Goal: Task Accomplishment & Management: Use online tool/utility

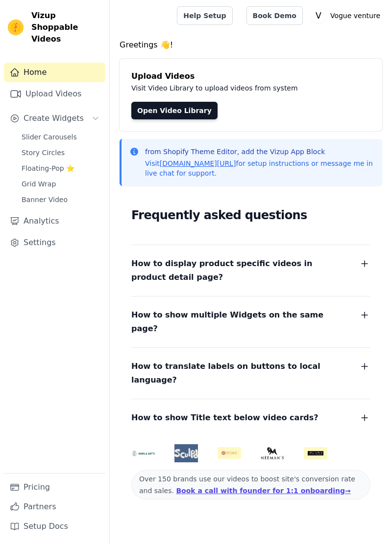
click at [153, 111] on link "Open Video Library" at bounding box center [174, 111] width 86 height 18
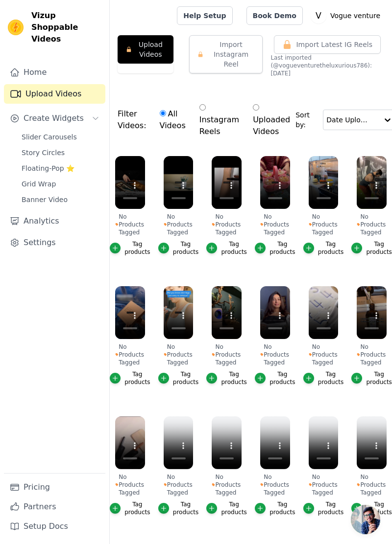
click at [63, 132] on span "Slider Carousels" at bounding box center [49, 137] width 55 height 10
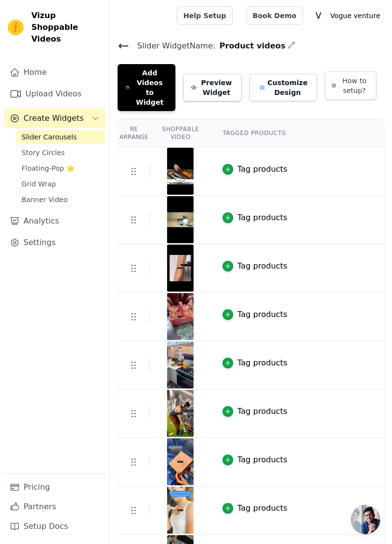
click at [73, 113] on button "Create Widgets" at bounding box center [54, 119] width 101 height 20
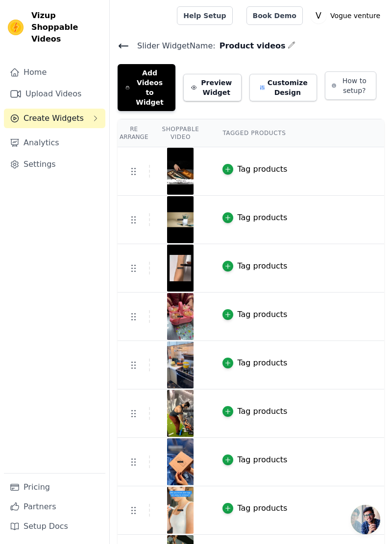
click at [66, 113] on span "Create Widgets" at bounding box center [53, 119] width 60 height 12
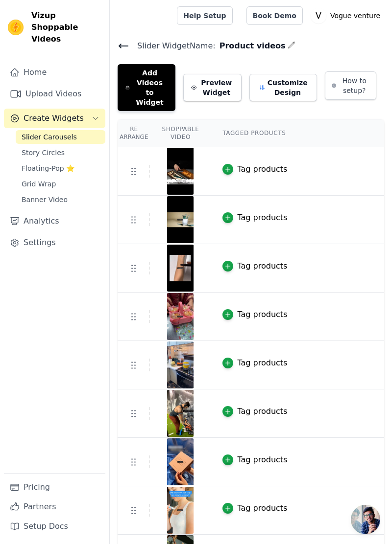
click at [58, 148] on span "Story Circles" at bounding box center [43, 153] width 43 height 10
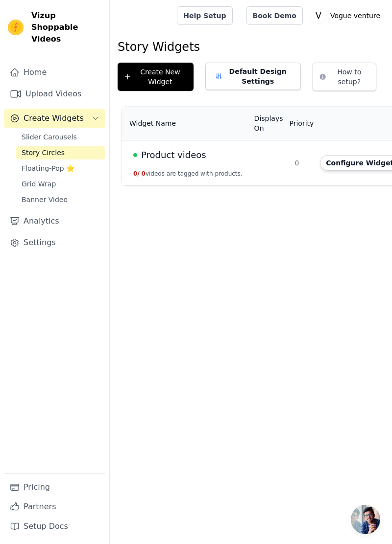
click at [62, 132] on span "Slider Carousels" at bounding box center [49, 137] width 55 height 10
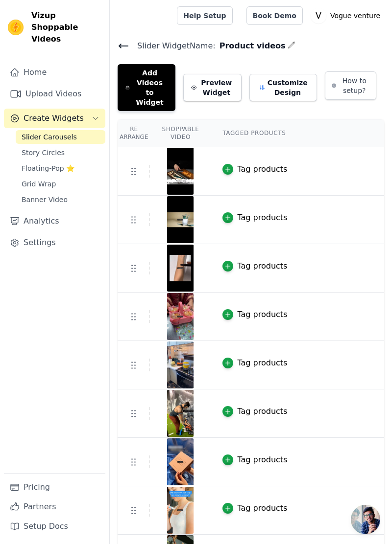
click at [58, 148] on span "Story Circles" at bounding box center [43, 153] width 43 height 10
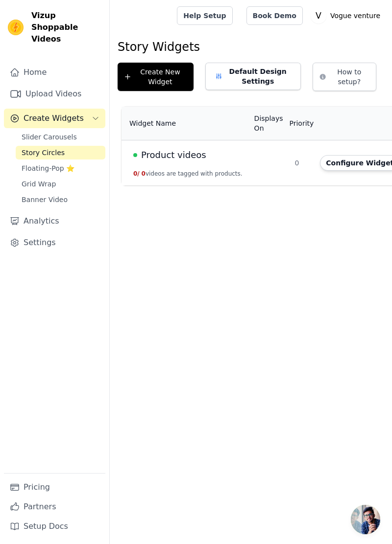
click at [65, 132] on span "Slider Carousels" at bounding box center [49, 137] width 55 height 10
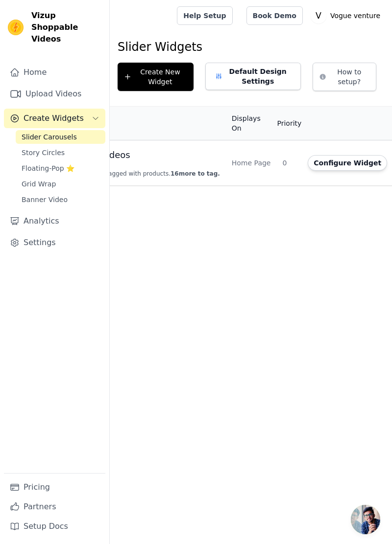
scroll to position [0, 85]
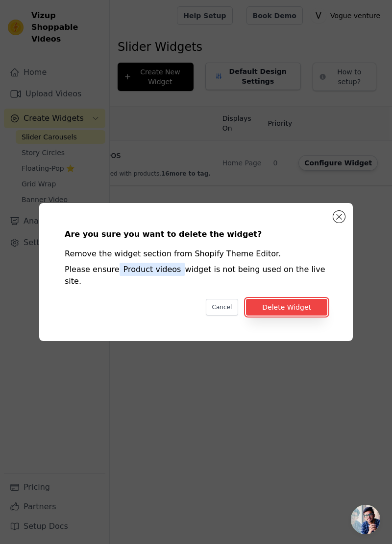
click at [303, 316] on button "Delete Widget" at bounding box center [286, 307] width 81 height 17
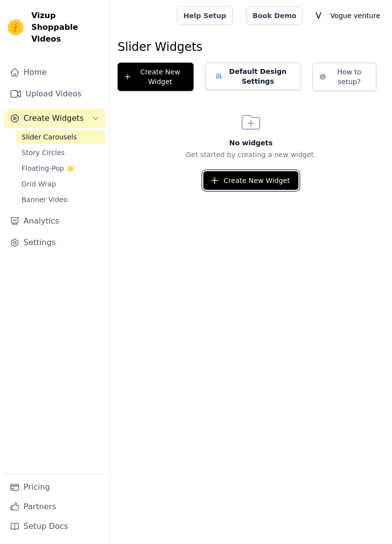
click at [269, 182] on button "Create New Widget" at bounding box center [250, 180] width 94 height 19
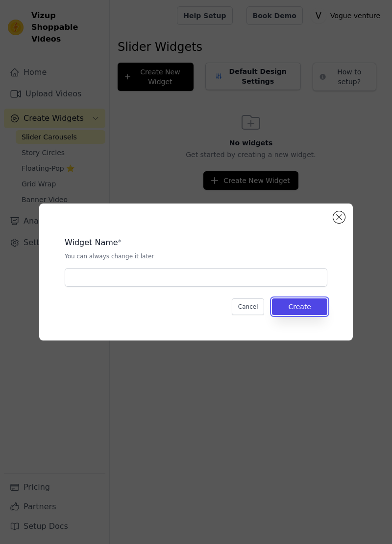
click at [310, 315] on button "Create" at bounding box center [299, 307] width 55 height 17
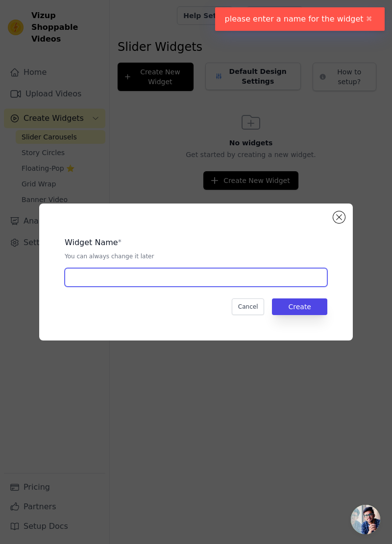
click at [268, 287] on input "text" at bounding box center [196, 277] width 262 height 19
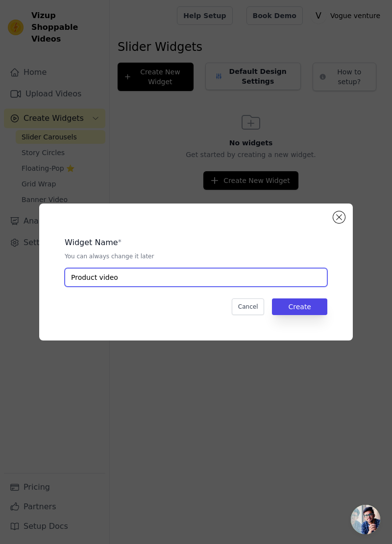
type input "Product video"
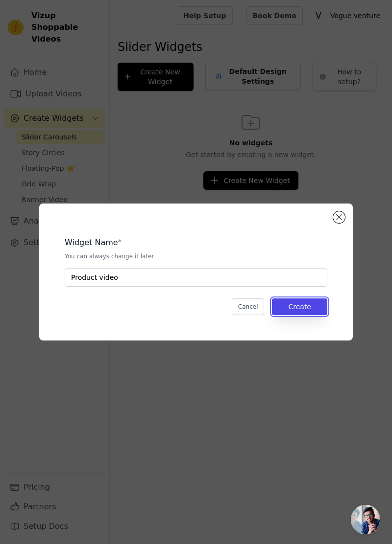
click at [304, 315] on button "Create" at bounding box center [299, 307] width 55 height 17
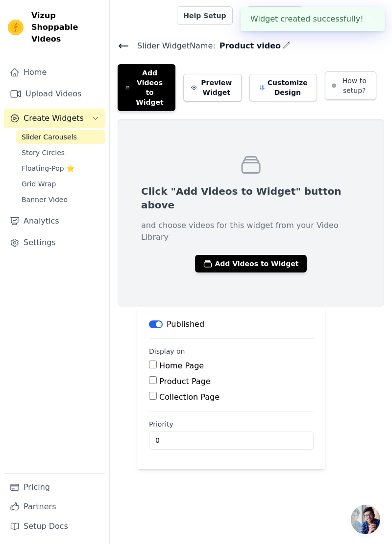
click at [156, 361] on input "Home Page" at bounding box center [153, 365] width 8 height 8
checkbox input "true"
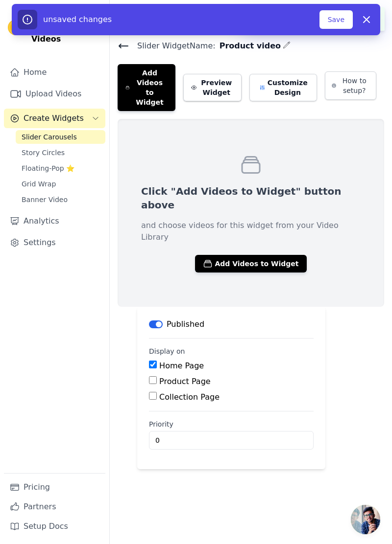
click at [266, 255] on button "Add Videos to Widget" at bounding box center [250, 264] width 111 height 18
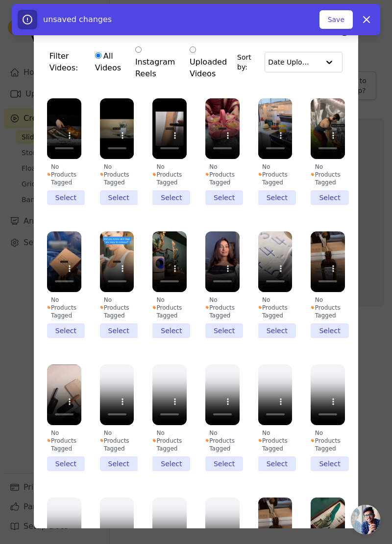
click at [118, 322] on li "No Products Tagged Select" at bounding box center [117, 285] width 34 height 107
click at [0, 0] on input "No Products Tagged Select" at bounding box center [0, 0] width 0 height 0
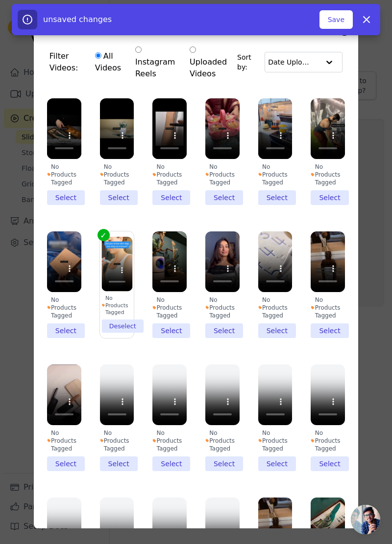
click at [62, 320] on li "No Products Tagged Select" at bounding box center [64, 285] width 34 height 107
click at [0, 0] on input "No Products Tagged Select" at bounding box center [0, 0] width 0 height 0
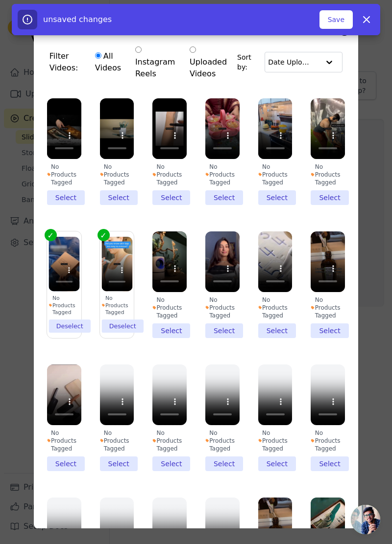
click at [229, 327] on li "No Products Tagged Select" at bounding box center [222, 285] width 34 height 107
click at [0, 0] on input "No Products Tagged Select" at bounding box center [0, 0] width 0 height 0
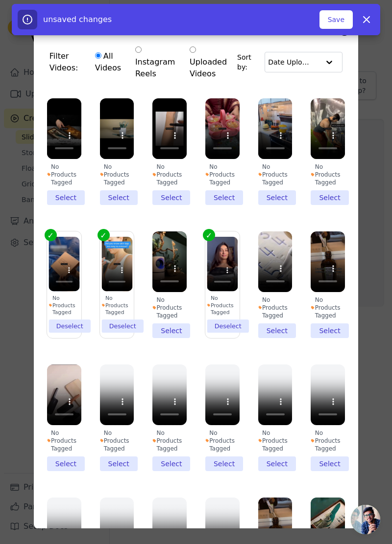
click at [330, 329] on li "No Products Tagged Select" at bounding box center [327, 285] width 34 height 107
click at [0, 0] on input "No Products Tagged Select" at bounding box center [0, 0] width 0 height 0
click at [168, 188] on li "No Products Tagged Select" at bounding box center [169, 151] width 34 height 107
click at [0, 0] on input "No Products Tagged Select" at bounding box center [0, 0] width 0 height 0
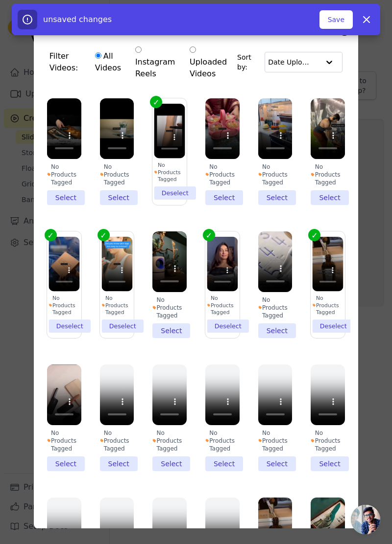
click at [116, 201] on li "No Products Tagged Select" at bounding box center [117, 151] width 34 height 107
click at [0, 0] on input "No Products Tagged Select" at bounding box center [0, 0] width 0 height 0
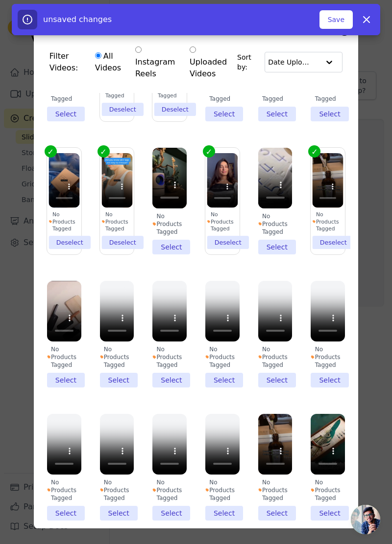
scroll to position [84, 0]
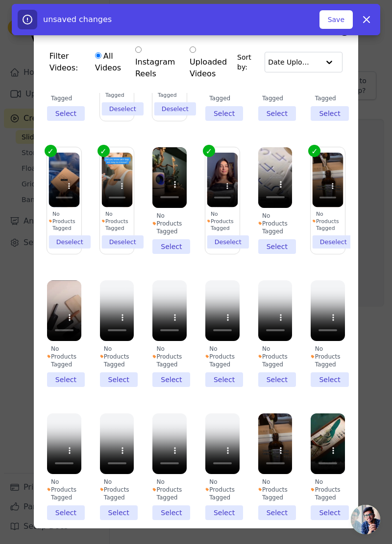
click at [285, 369] on li "No Products Tagged Select" at bounding box center [275, 333] width 34 height 107
click at [0, 0] on input "No Products Tagged Select" at bounding box center [0, 0] width 0 height 0
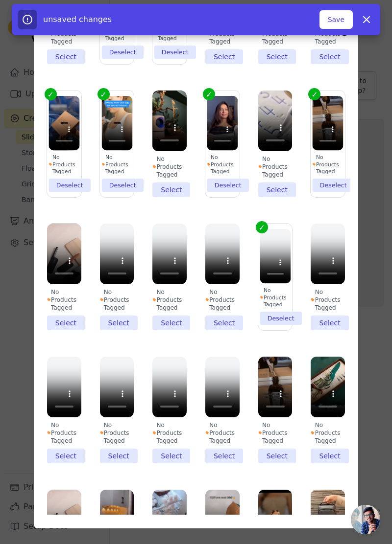
scroll to position [0, 0]
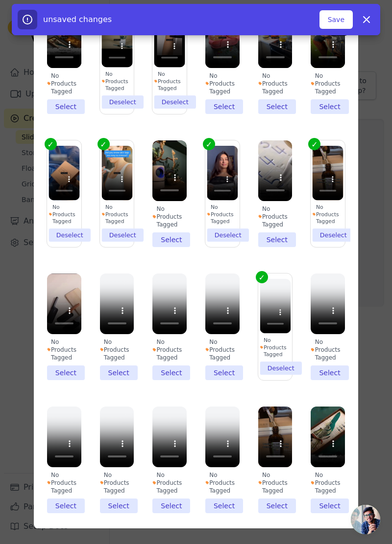
click at [333, 374] on li "No Products Tagged Select" at bounding box center [327, 327] width 34 height 107
click at [0, 0] on input "No Products Tagged Select" at bounding box center [0, 0] width 0 height 0
click at [328, 371] on li "No Products Tagged Deselect" at bounding box center [327, 327] width 31 height 96
click at [0, 0] on input "No Products Tagged Deselect" at bounding box center [0, 0] width 0 height 0
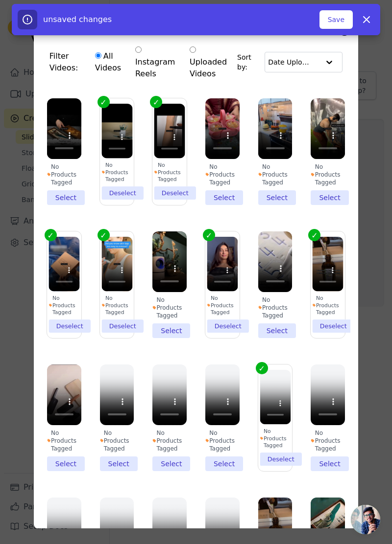
click at [333, 10] on button "Save" at bounding box center [335, 19] width 33 height 19
click at [341, 23] on button "Save" at bounding box center [335, 19] width 33 height 19
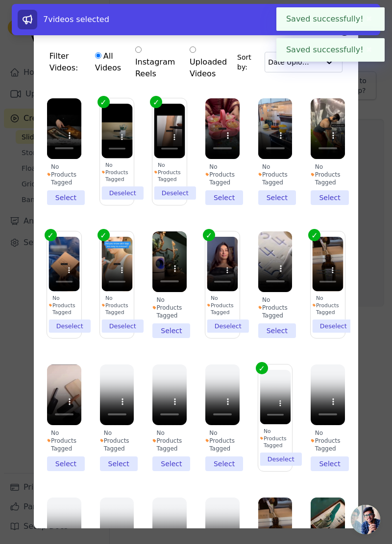
click at [369, 66] on div "Filter Videos: All Videos Instagram Reels Uploaded Videos Sort by: Date Uploade…" at bounding box center [196, 272] width 360 height 544
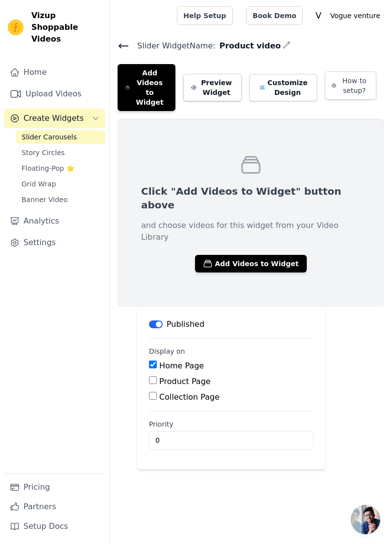
click at [65, 87] on link "Upload Videos" at bounding box center [54, 94] width 101 height 20
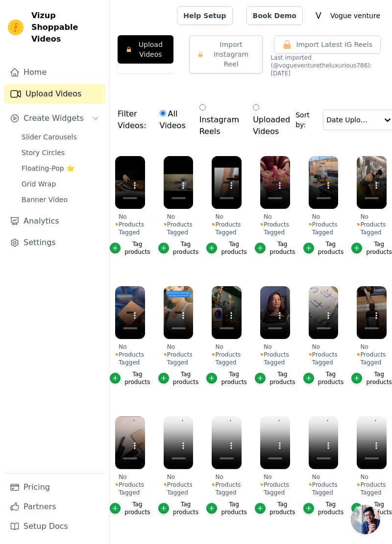
click at [143, 53] on button "Upload Videos" at bounding box center [145, 49] width 56 height 28
click at [233, 58] on button "Import Instagram Reel" at bounding box center [225, 54] width 73 height 38
click at [366, 44] on span "Import Latest IG Reels" at bounding box center [334, 45] width 76 height 10
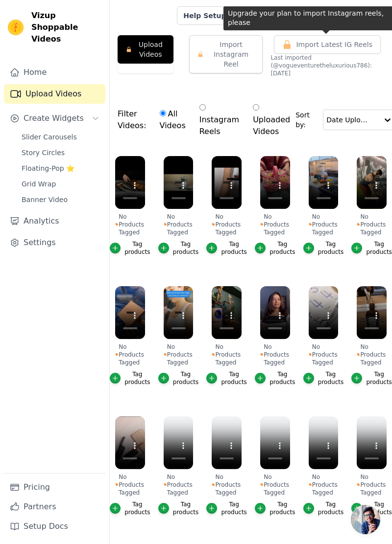
click at [373, 43] on button "Import Latest IG Reels" at bounding box center [327, 44] width 107 height 19
click at [62, 485] on link "Pricing" at bounding box center [54, 488] width 101 height 20
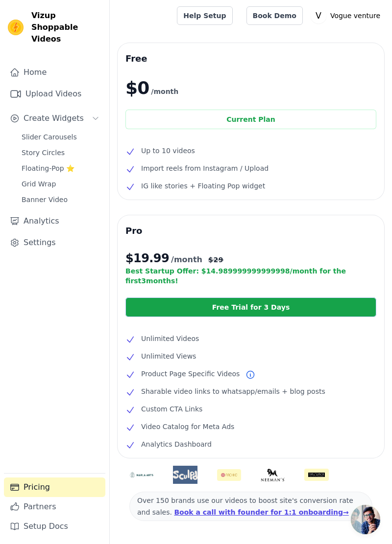
click at [346, 118] on div "Current Plan" at bounding box center [250, 120] width 251 height 20
click at [359, 113] on div "Current Plan" at bounding box center [250, 120] width 251 height 20
click at [364, 110] on div "Current Plan" at bounding box center [250, 120] width 251 height 20
click at [77, 84] on link "Upload Videos" at bounding box center [54, 94] width 101 height 20
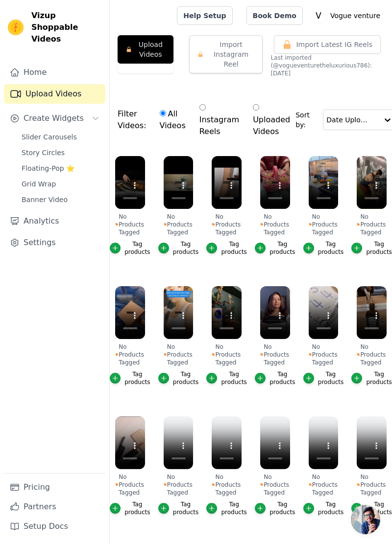
click at [385, 247] on div "Tag products" at bounding box center [378, 248] width 25 height 16
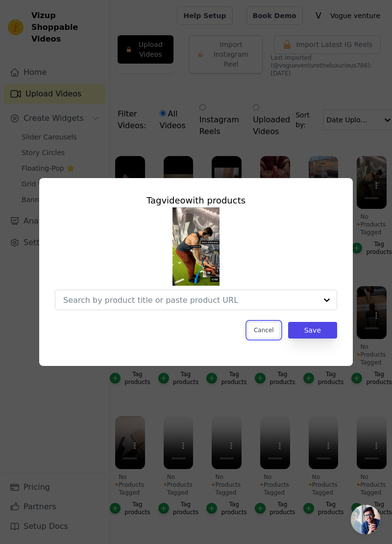
click at [275, 339] on button "Cancel" at bounding box center [263, 330] width 33 height 17
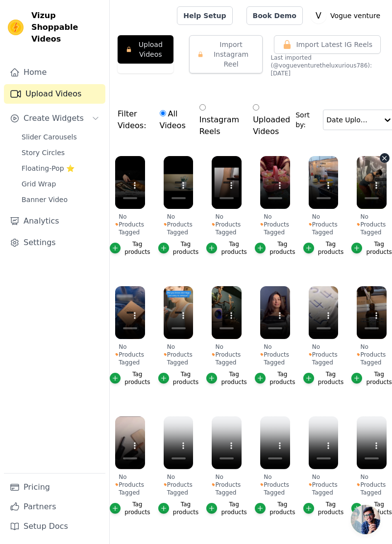
click at [379, 158] on button "No Products Tagged Tag products" at bounding box center [384, 158] width 10 height 10
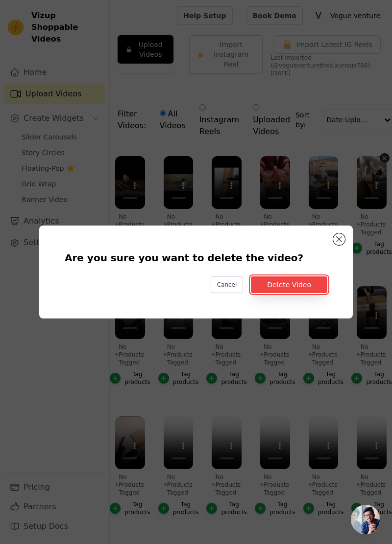
click at [305, 293] on button "Delete Video" at bounding box center [289, 285] width 76 height 17
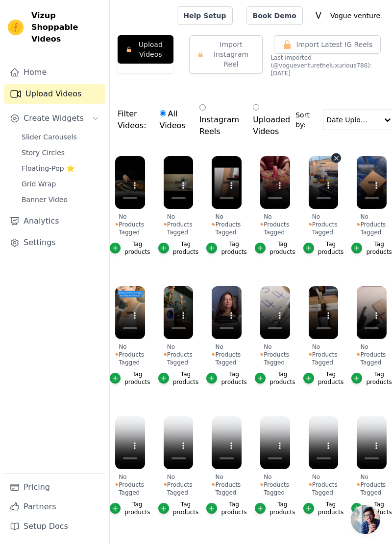
click at [334, 157] on icon "button" at bounding box center [335, 158] width 7 height 7
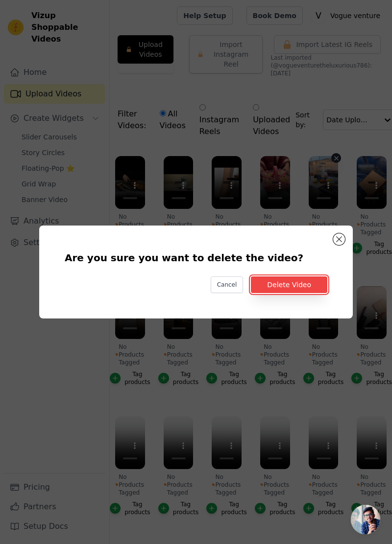
click at [304, 293] on button "Delete Video" at bounding box center [289, 285] width 76 height 17
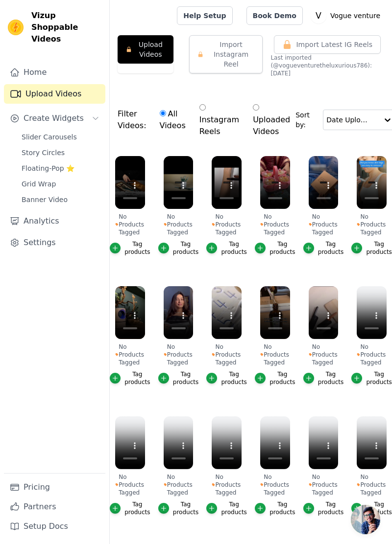
click at [327, 143] on div "Filter Videos: All Videos Instagram Reels Uploaded Videos Sort by: Date Uploaded" at bounding box center [251, 120] width 282 height 62
click at [337, 147] on div "Filter Videos: All Videos Instagram Reels Uploaded Videos Sort by: Date Uploaded" at bounding box center [251, 120] width 282 height 62
click at [285, 221] on div "No Products Tagged" at bounding box center [275, 224] width 30 height 23
click at [280, 218] on div "No Products Tagged" at bounding box center [275, 224] width 30 height 23
click at [312, 141] on div "Filter Videos: All Videos Instagram Reels Uploaded Videos Sort by: Date Uploaded" at bounding box center [251, 120] width 282 height 62
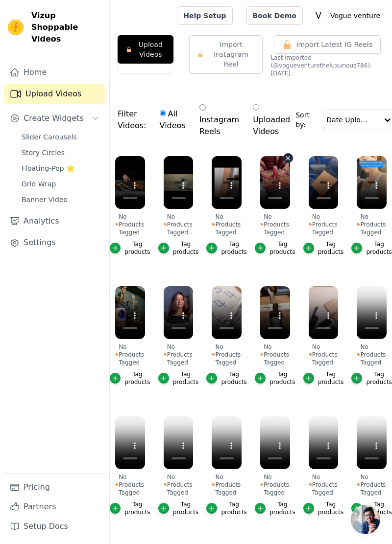
click at [291, 157] on icon "button" at bounding box center [287, 158] width 7 height 7
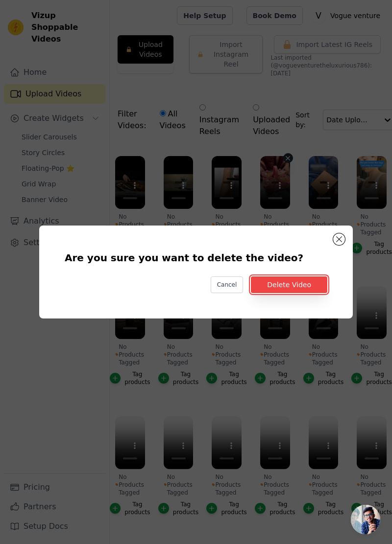
click at [307, 293] on button "Delete Video" at bounding box center [289, 285] width 76 height 17
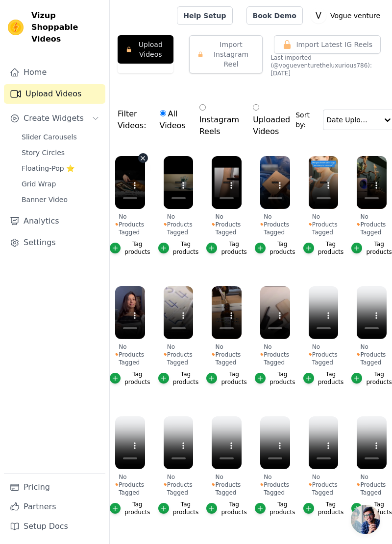
click at [143, 155] on icon "button" at bounding box center [142, 158] width 7 height 7
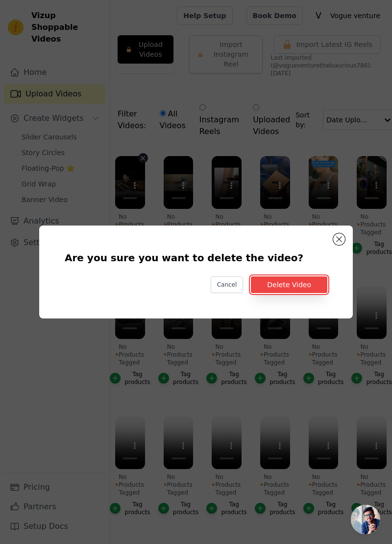
click at [311, 293] on button "Delete Video" at bounding box center [289, 285] width 76 height 17
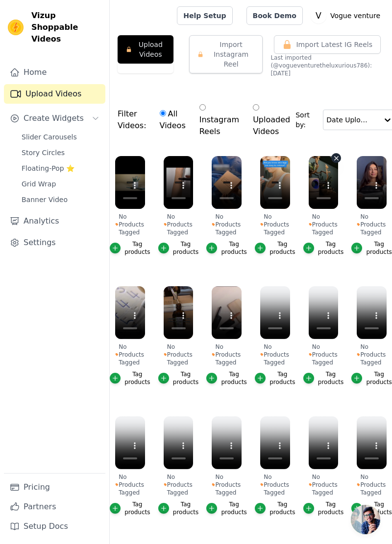
click at [340, 155] on icon "button" at bounding box center [335, 158] width 7 height 7
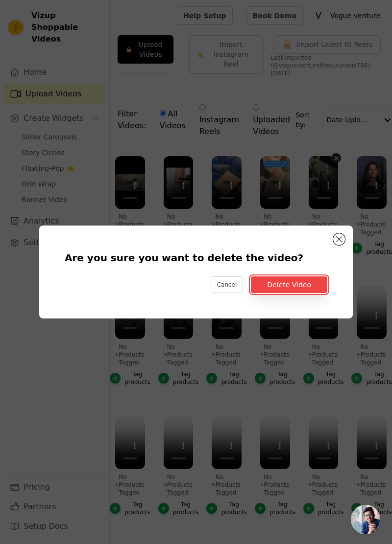
click at [316, 293] on button "Delete Video" at bounding box center [289, 285] width 76 height 17
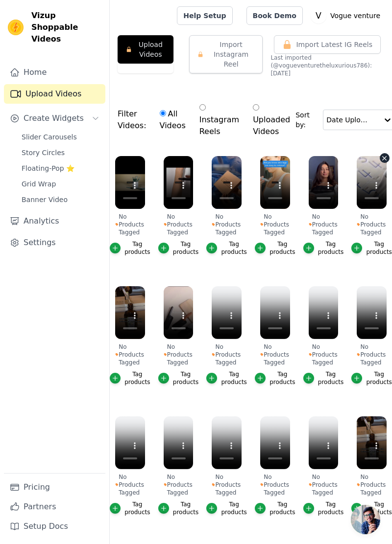
click at [386, 156] on icon "button" at bounding box center [384, 158] width 4 height 4
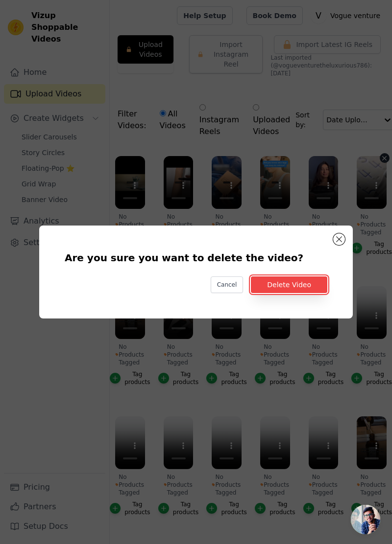
click at [313, 293] on button "Delete Video" at bounding box center [289, 285] width 76 height 17
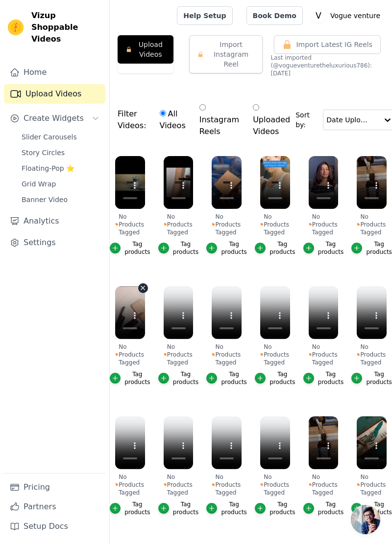
click at [141, 287] on icon "button" at bounding box center [142, 287] width 7 height 7
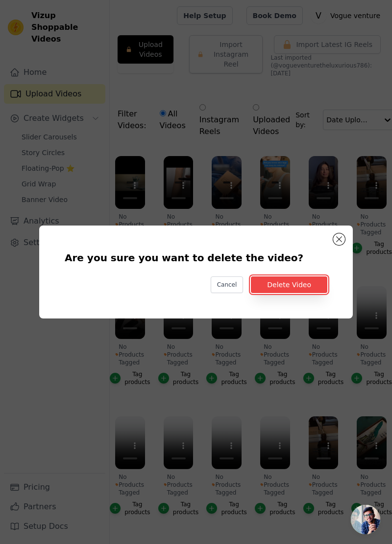
click at [293, 293] on button "Delete Video" at bounding box center [289, 285] width 76 height 17
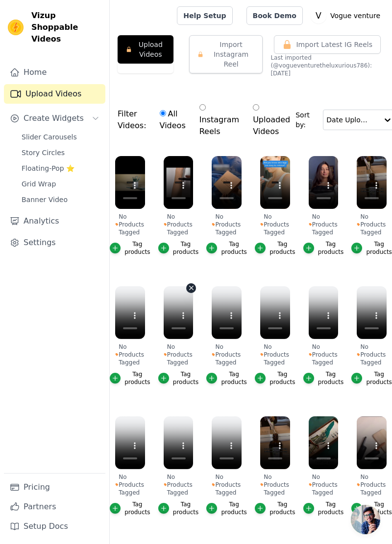
click at [193, 287] on icon "button" at bounding box center [190, 287] width 7 height 7
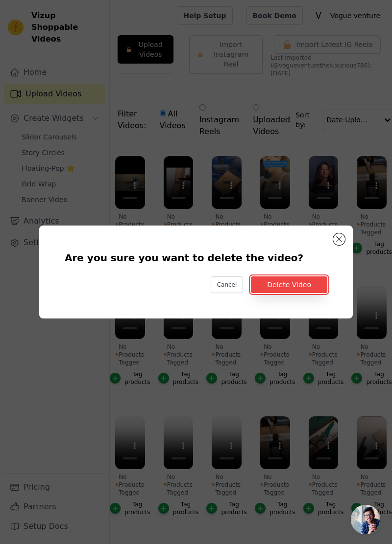
click at [297, 293] on button "Delete Video" at bounding box center [289, 285] width 76 height 17
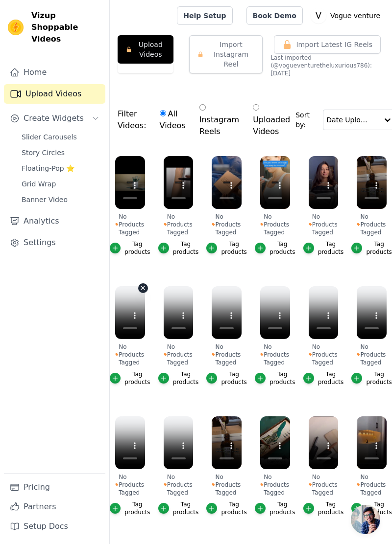
click at [141, 282] on div "No Products Tagged Tag products" at bounding box center [130, 338] width 41 height 115
click at [180, 272] on ul "No Products Tagged Tag products No Products Tagged Tag products No Products Tag…" at bounding box center [251, 407] width 282 height 513
click at [140, 288] on icon "button" at bounding box center [142, 287] width 7 height 7
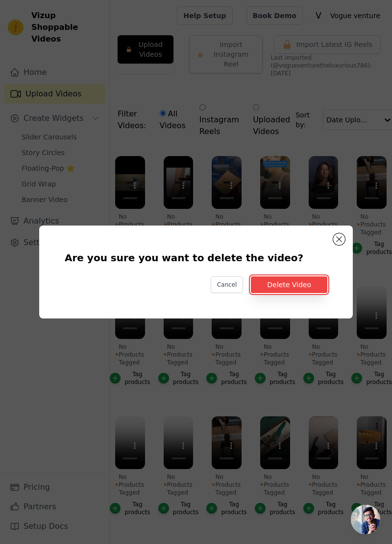
click at [304, 293] on button "Delete Video" at bounding box center [289, 285] width 76 height 17
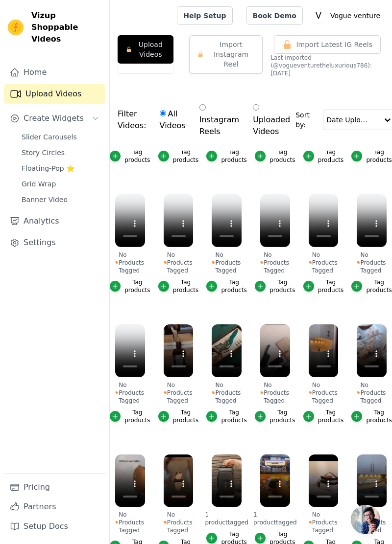
scroll to position [142, 0]
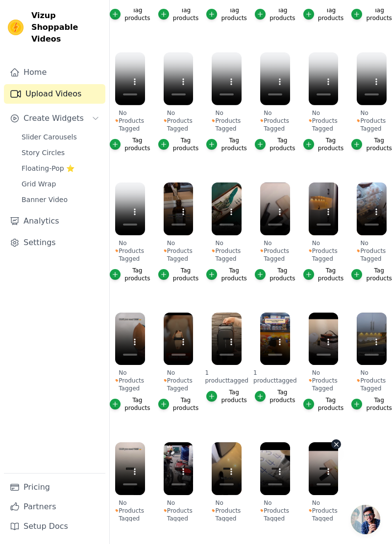
click at [338, 444] on icon "button" at bounding box center [335, 444] width 7 height 7
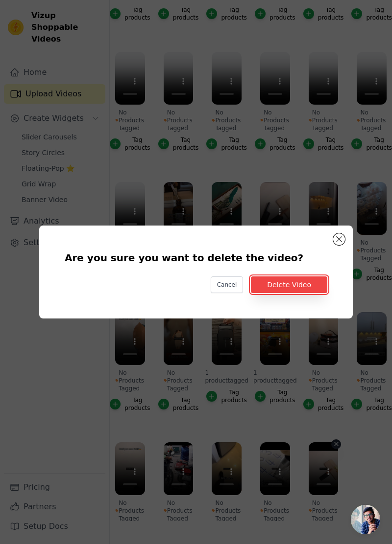
click at [326, 293] on button "Delete Video" at bounding box center [289, 285] width 76 height 17
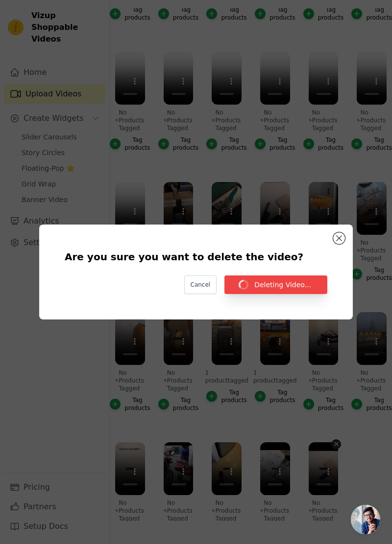
scroll to position [142, 0]
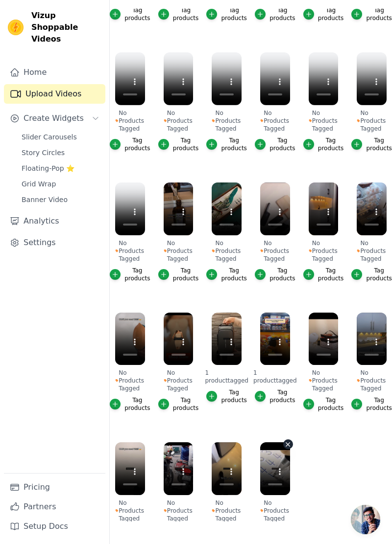
click at [289, 444] on icon "button" at bounding box center [287, 444] width 7 height 7
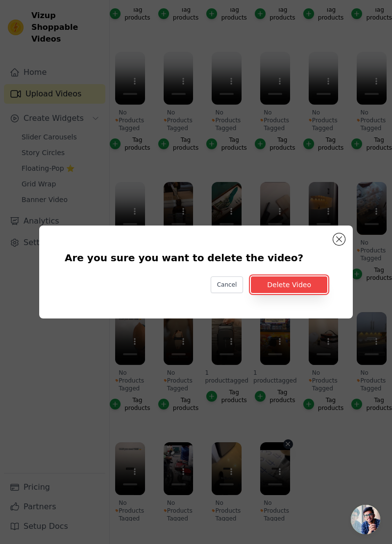
click at [327, 293] on button "Delete Video" at bounding box center [289, 285] width 76 height 17
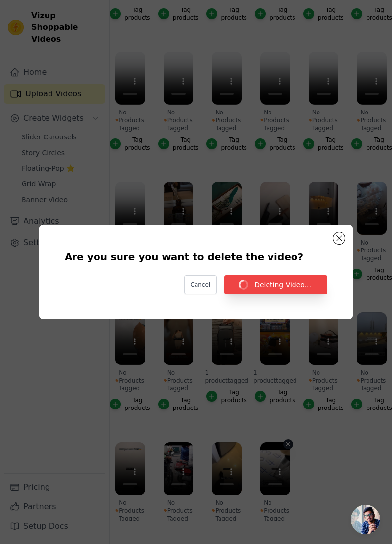
scroll to position [142, 0]
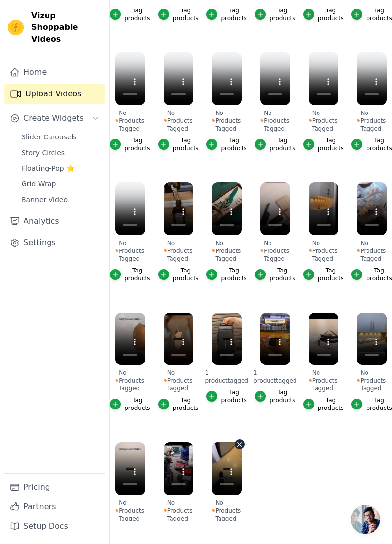
click at [241, 444] on icon "button" at bounding box center [238, 444] width 7 height 7
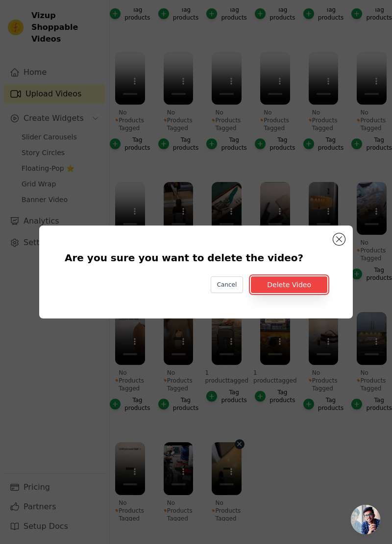
click at [322, 293] on button "Delete Video" at bounding box center [289, 285] width 76 height 17
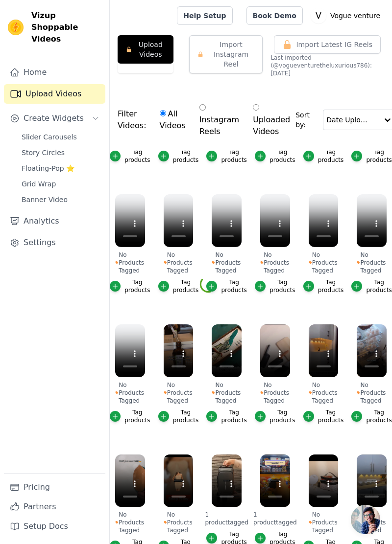
scroll to position [142, 0]
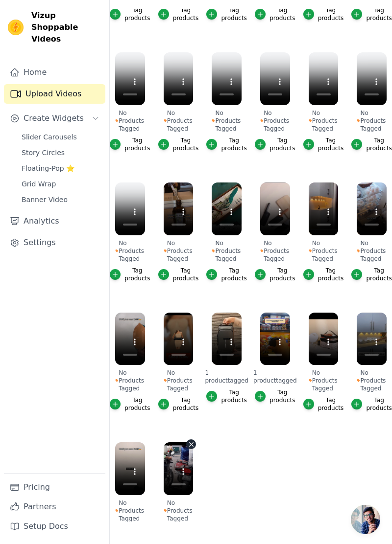
click at [191, 444] on icon "button" at bounding box center [191, 445] width 4 height 4
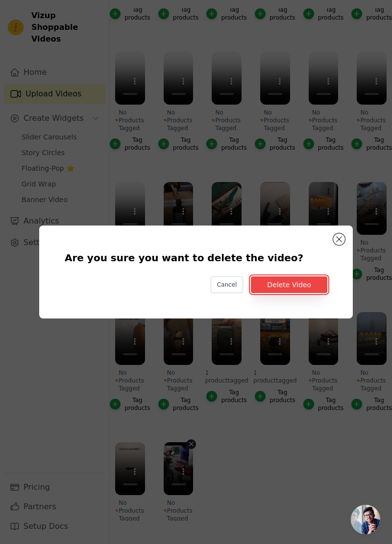
click at [314, 293] on button "Delete Video" at bounding box center [289, 285] width 76 height 17
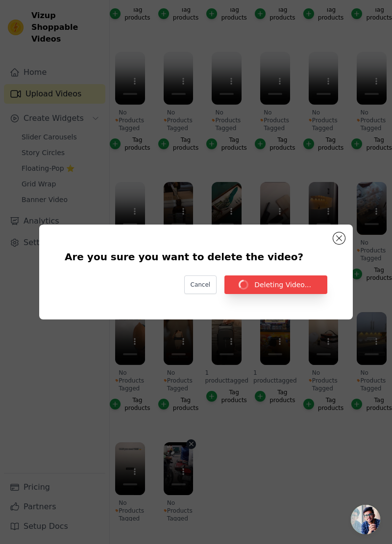
scroll to position [142, 0]
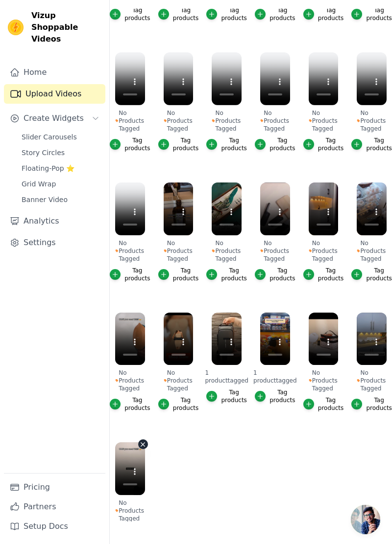
click at [143, 444] on icon "button" at bounding box center [143, 445] width 4 height 4
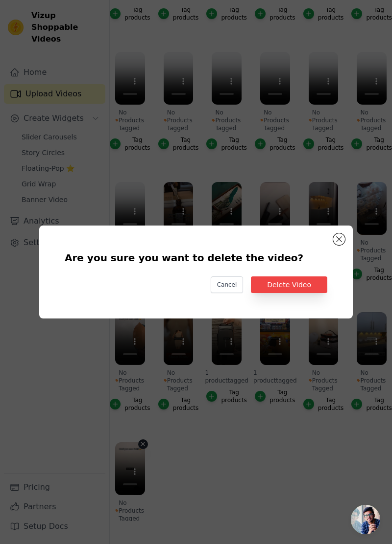
click at [326, 295] on div "Are you sure you want to delete the video? Cancel Delete Video" at bounding box center [196, 272] width 282 height 62
click at [312, 293] on button "Delete Video" at bounding box center [289, 285] width 76 height 17
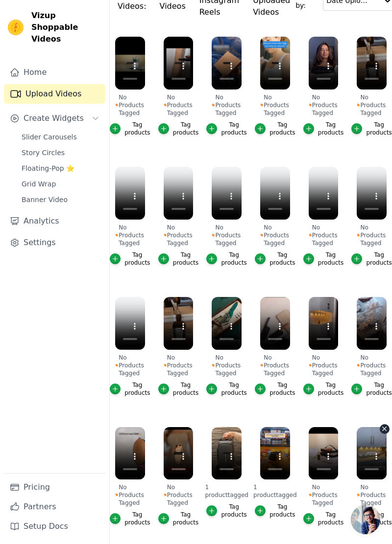
click at [382, 432] on icon "button" at bounding box center [383, 428] width 7 height 7
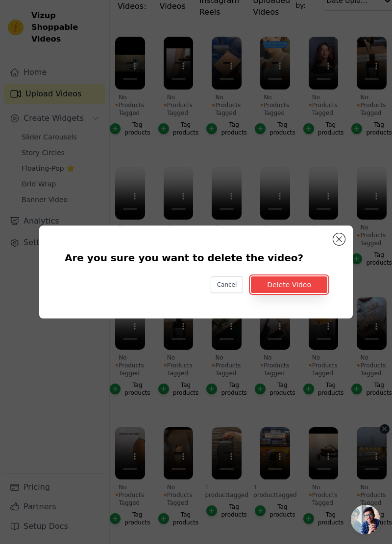
click at [315, 293] on button "Delete Video" at bounding box center [289, 285] width 76 height 17
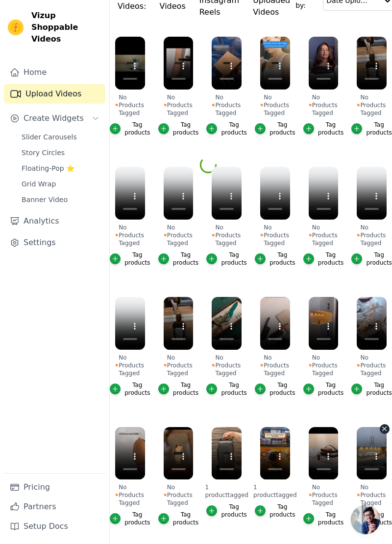
scroll to position [104, 0]
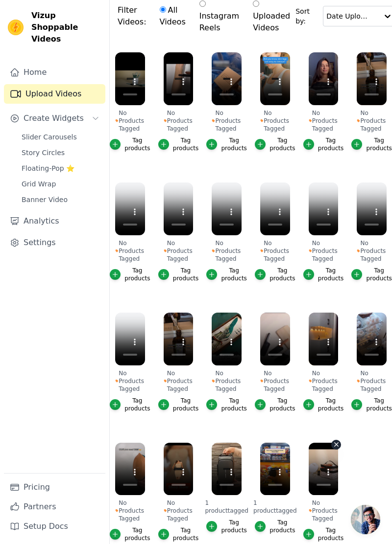
click at [336, 444] on icon "button" at bounding box center [336, 445] width 4 height 4
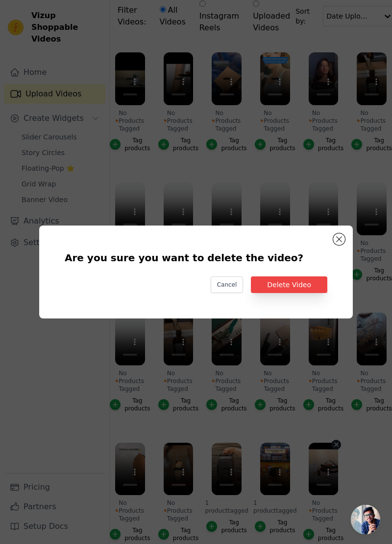
scroll to position [0, 0]
click at [313, 293] on button "Delete Video" at bounding box center [289, 285] width 76 height 17
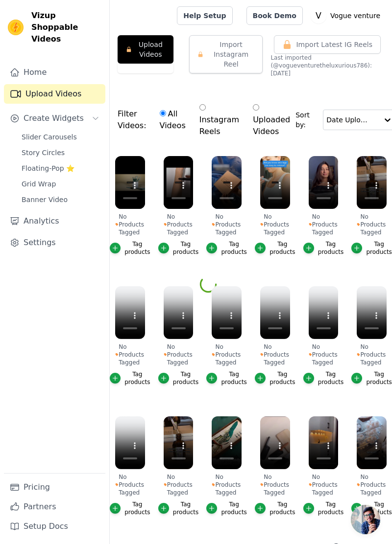
scroll to position [104, 0]
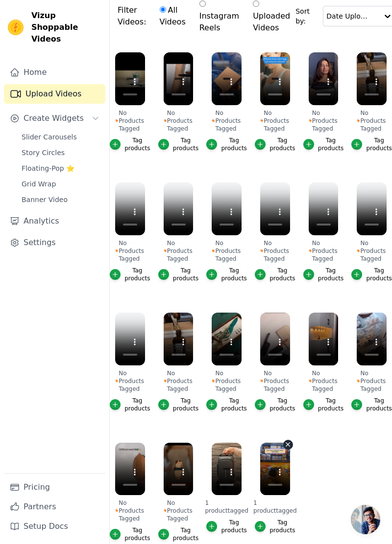
click at [288, 444] on icon "button" at bounding box center [288, 445] width 4 height 4
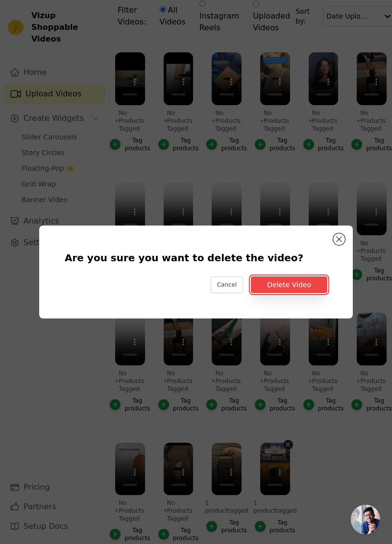
click at [316, 293] on button "Delete Video" at bounding box center [289, 285] width 76 height 17
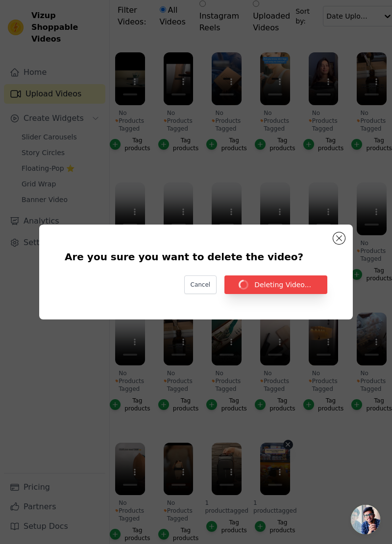
scroll to position [104, 0]
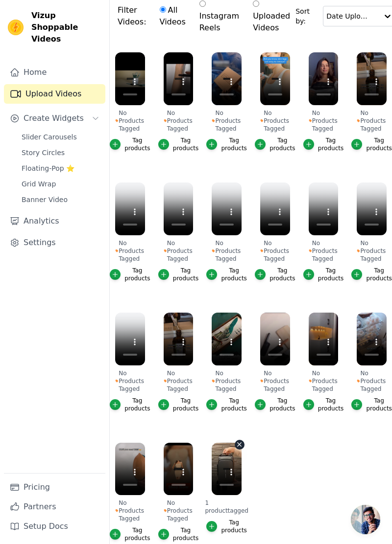
click at [240, 444] on icon "button" at bounding box center [239, 445] width 4 height 4
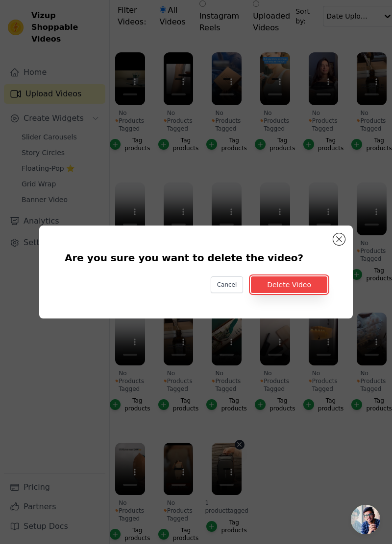
click at [305, 293] on button "Delete Video" at bounding box center [289, 285] width 76 height 17
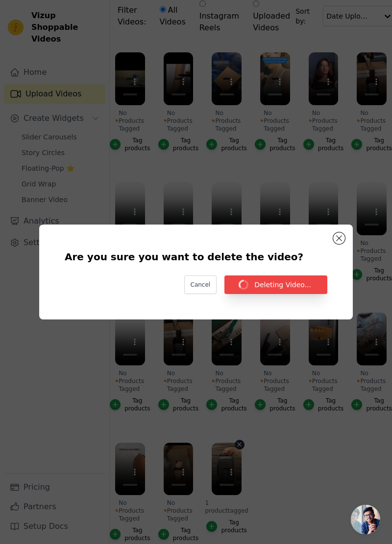
scroll to position [104, 0]
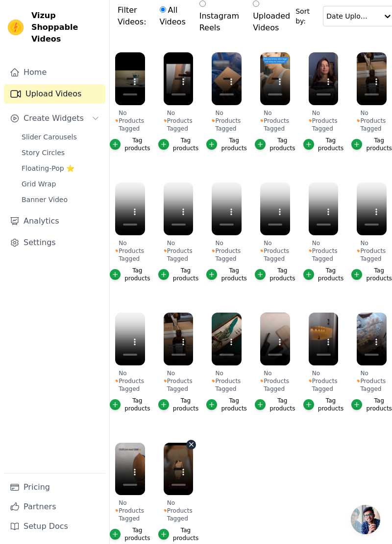
click at [191, 444] on icon "button" at bounding box center [191, 445] width 4 height 4
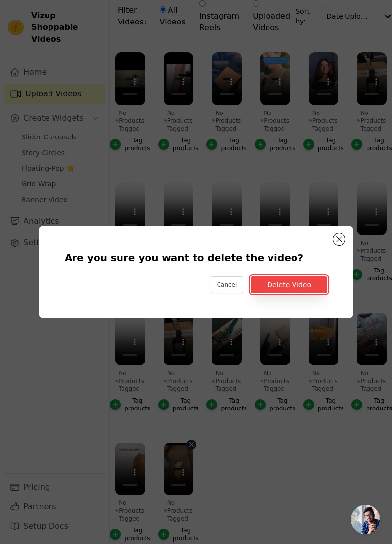
click at [317, 293] on button "Delete Video" at bounding box center [289, 285] width 76 height 17
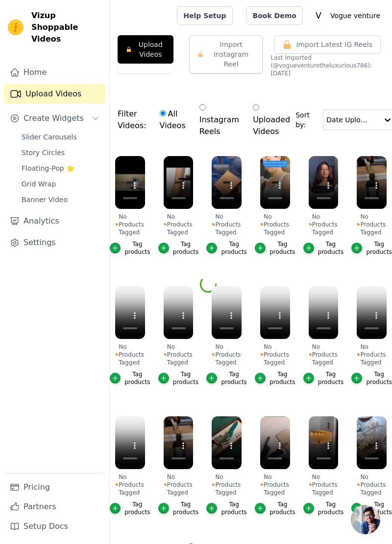
scroll to position [104, 0]
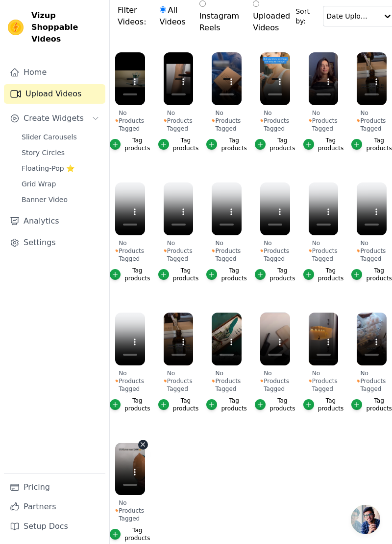
click at [143, 443] on icon "button" at bounding box center [142, 444] width 7 height 7
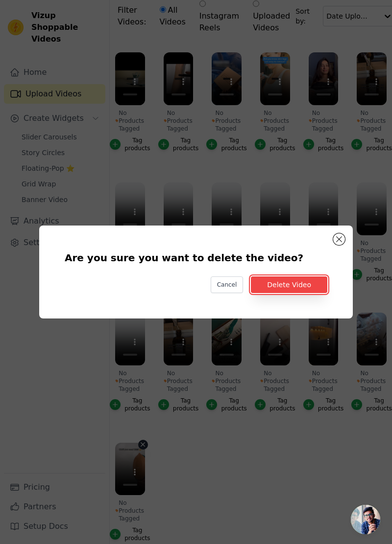
click at [322, 293] on button "Delete Video" at bounding box center [289, 285] width 76 height 17
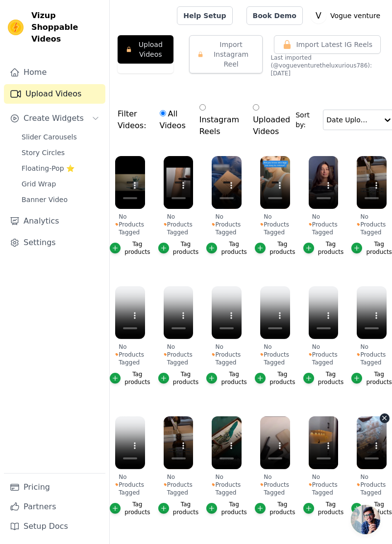
click at [383, 419] on icon "button" at bounding box center [384, 419] width 4 height 4
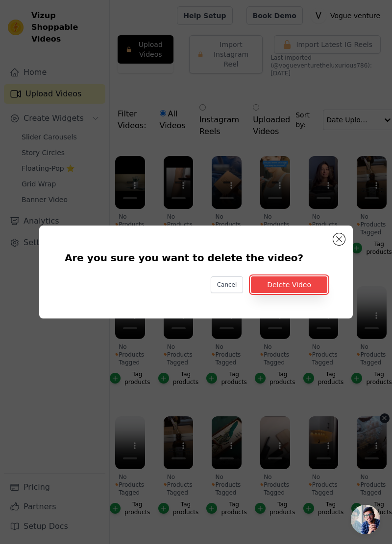
click at [322, 293] on button "Delete Video" at bounding box center [289, 285] width 76 height 17
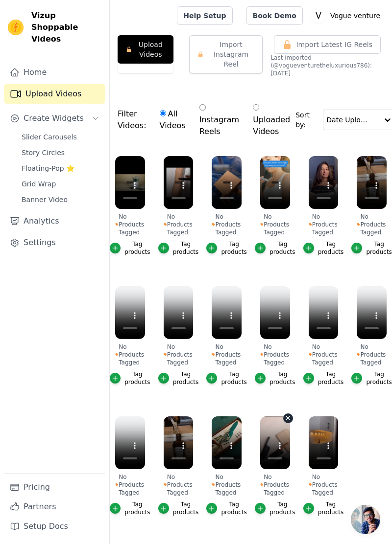
click at [291, 417] on icon "button" at bounding box center [287, 418] width 7 height 7
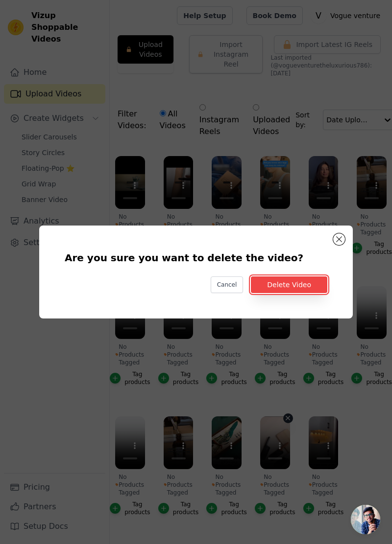
click at [313, 293] on button "Delete Video" at bounding box center [289, 285] width 76 height 17
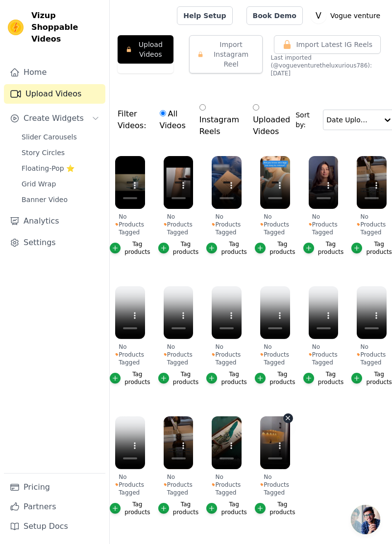
click at [289, 418] on icon "button" at bounding box center [287, 418] width 7 height 7
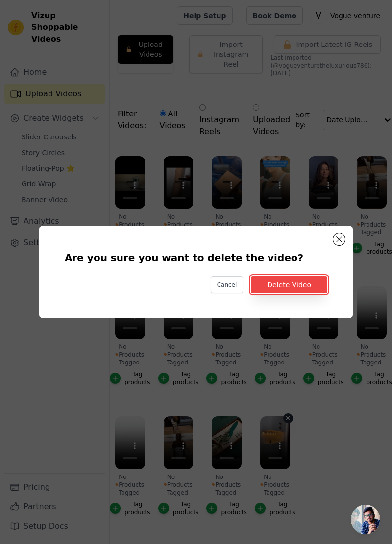
click at [302, 293] on button "Delete Video" at bounding box center [289, 285] width 76 height 17
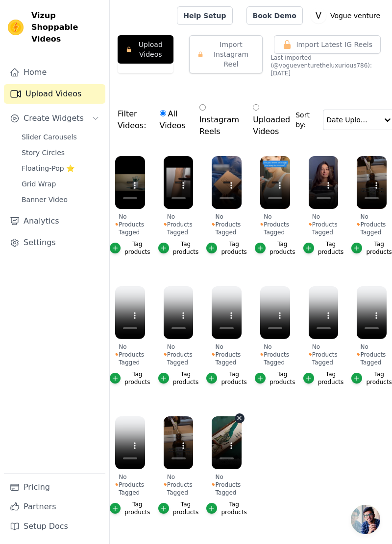
click at [242, 416] on icon "button" at bounding box center [238, 418] width 7 height 7
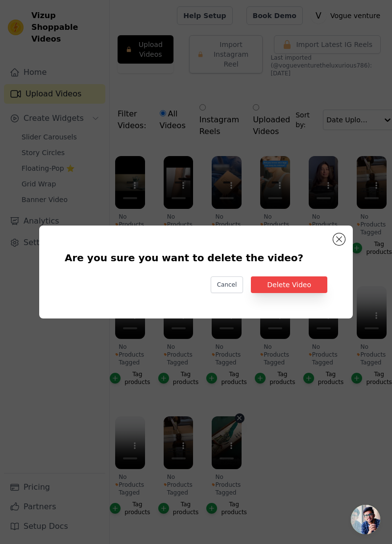
click at [315, 294] on div "Are you sure you want to delete the video? Cancel Delete Video" at bounding box center [196, 272] width 282 height 62
click at [308, 293] on button "Delete Video" at bounding box center [289, 285] width 76 height 17
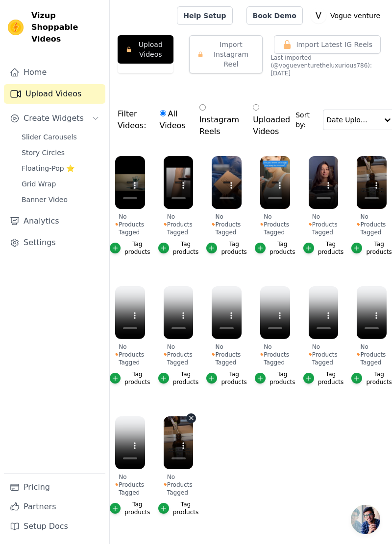
click at [200, 416] on ul "No Products Tagged Tag products No Products Tagged Tag products No Products Tag…" at bounding box center [251, 346] width 282 height 391
click at [191, 416] on icon "button" at bounding box center [190, 418] width 7 height 7
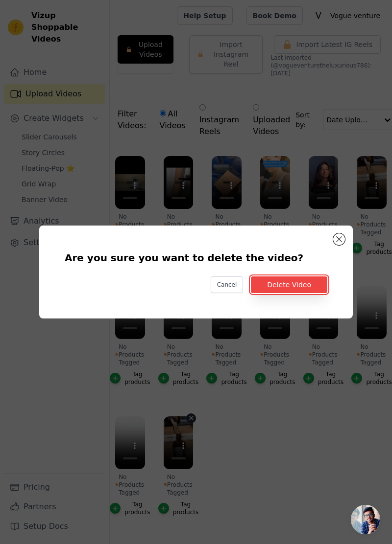
click at [315, 293] on button "Delete Video" at bounding box center [289, 285] width 76 height 17
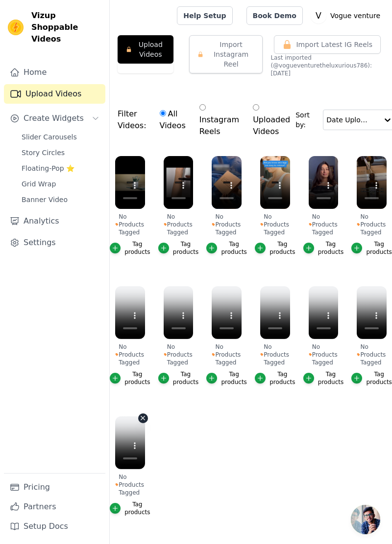
click at [144, 417] on icon "button" at bounding box center [142, 418] width 7 height 7
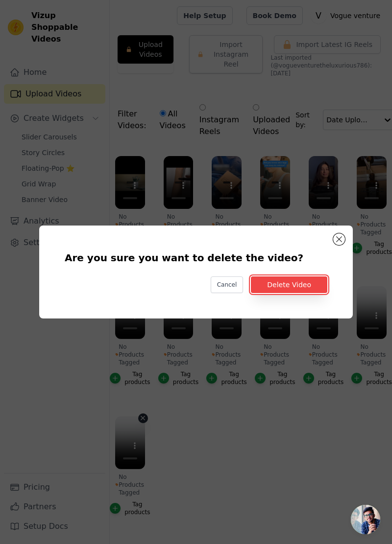
click at [318, 293] on button "Delete Video" at bounding box center [289, 285] width 76 height 17
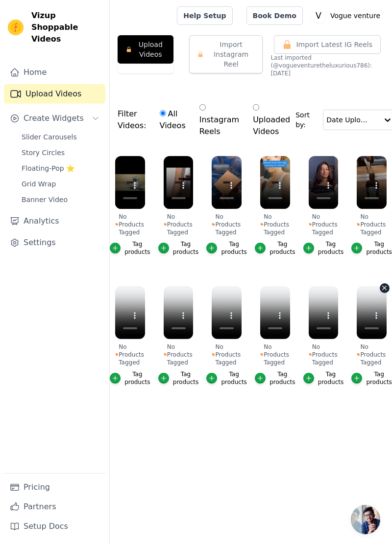
click at [384, 286] on icon "button" at bounding box center [383, 287] width 7 height 7
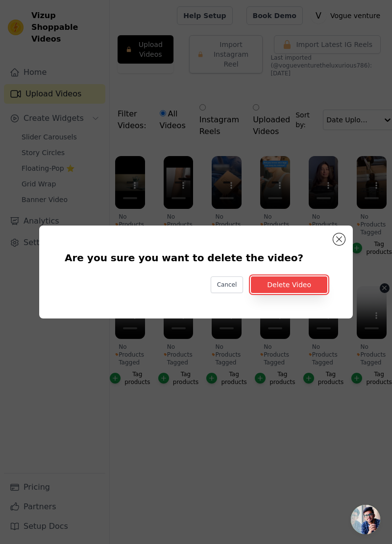
click at [311, 293] on button "Delete Video" at bounding box center [289, 285] width 76 height 17
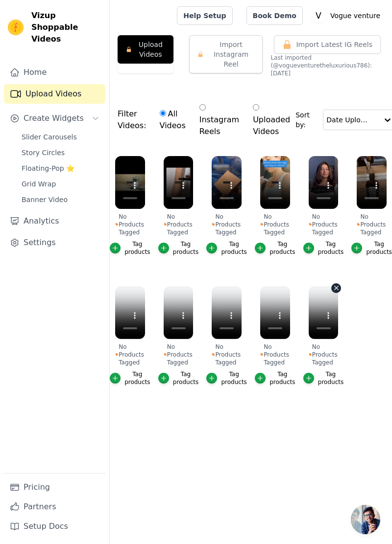
click at [336, 286] on icon "button" at bounding box center [335, 287] width 7 height 7
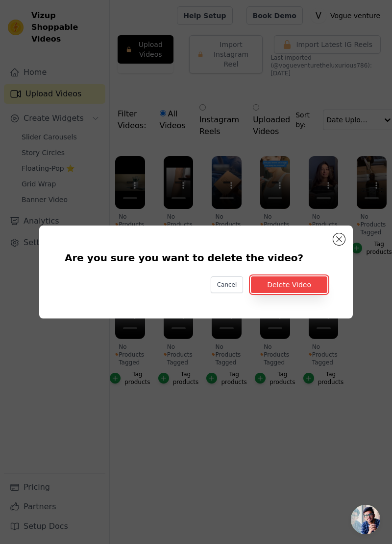
click at [308, 293] on button "Delete Video" at bounding box center [289, 285] width 76 height 17
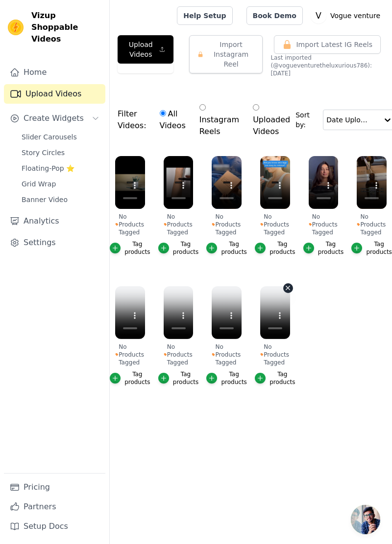
click at [288, 287] on icon "button" at bounding box center [287, 287] width 7 height 7
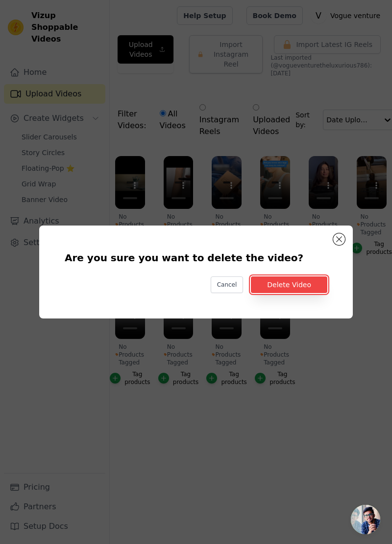
click at [297, 293] on button "Delete Video" at bounding box center [289, 285] width 76 height 17
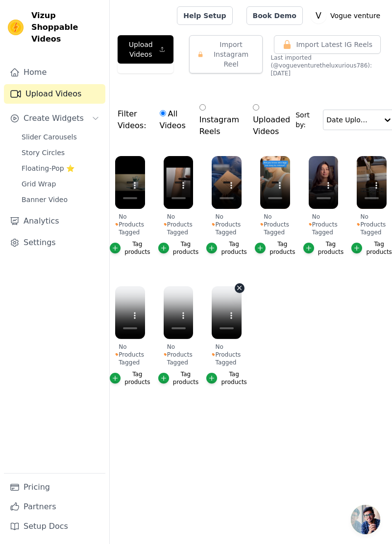
click at [243, 287] on icon "button" at bounding box center [238, 287] width 7 height 7
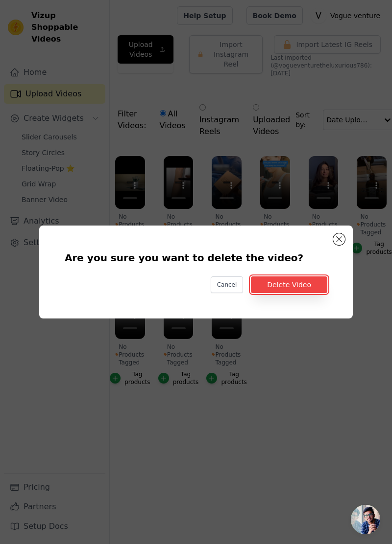
click at [296, 293] on button "Delete Video" at bounding box center [289, 285] width 76 height 17
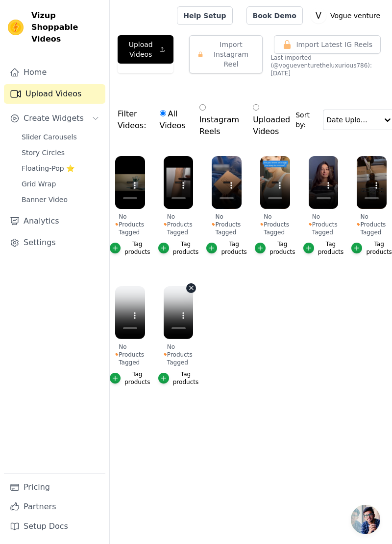
click at [210, 286] on ul "No Products Tagged Tag products No Products Tagged Tag products No Products Tag…" at bounding box center [251, 281] width 282 height 260
click at [194, 288] on icon "button" at bounding box center [190, 287] width 7 height 7
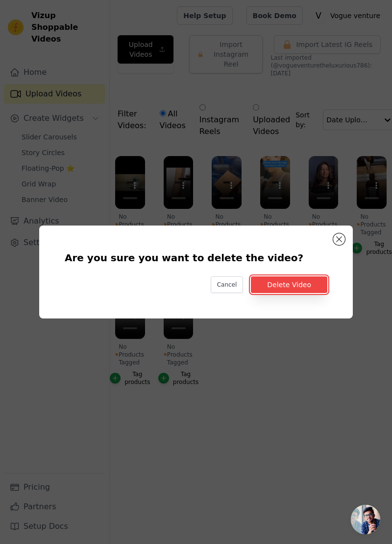
click at [292, 293] on button "Delete Video" at bounding box center [289, 285] width 76 height 17
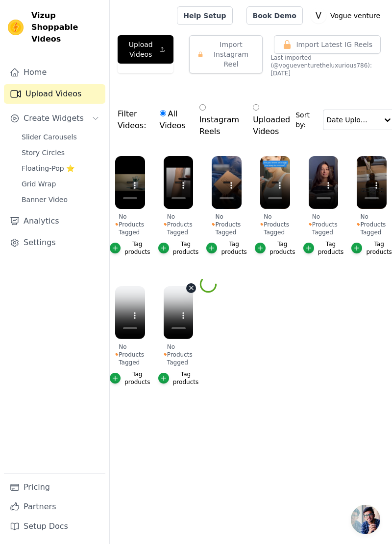
click at [274, 303] on ul "No Products Tagged Tag products No Products Tagged Tag products No Products Tag…" at bounding box center [251, 281] width 282 height 260
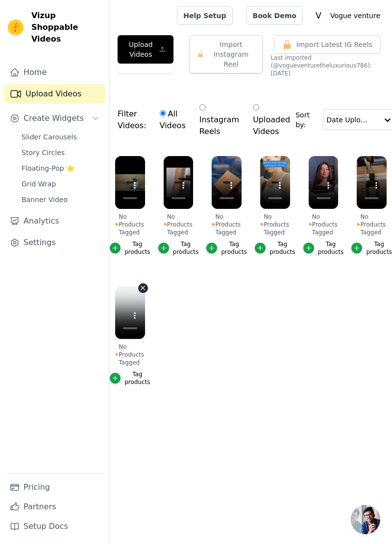
click at [147, 283] on div "No Products Tagged Tag products" at bounding box center [130, 338] width 41 height 115
click at [143, 288] on icon "button" at bounding box center [143, 288] width 4 height 4
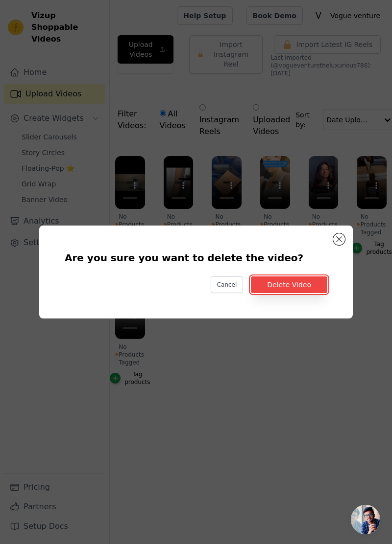
click at [303, 293] on button "Delete Video" at bounding box center [289, 285] width 76 height 17
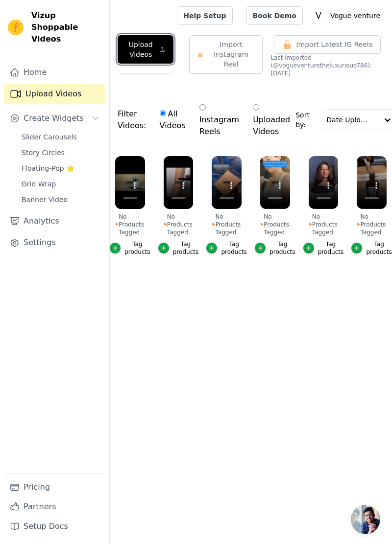
click at [150, 49] on button "Upload Videos" at bounding box center [145, 49] width 56 height 28
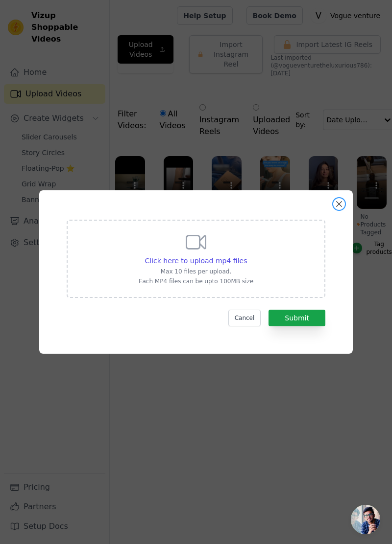
click at [339, 210] on button "Close modal" at bounding box center [339, 204] width 12 height 12
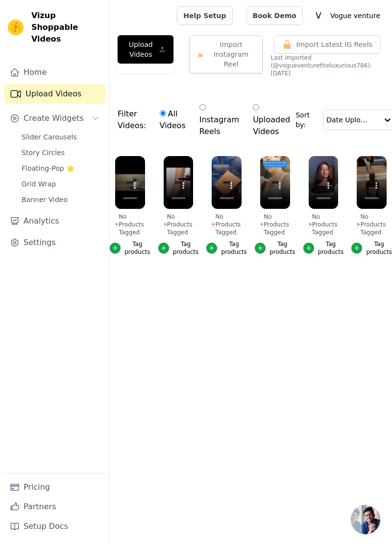
click at [73, 130] on link "Slider Carousels" at bounding box center [61, 137] width 90 height 14
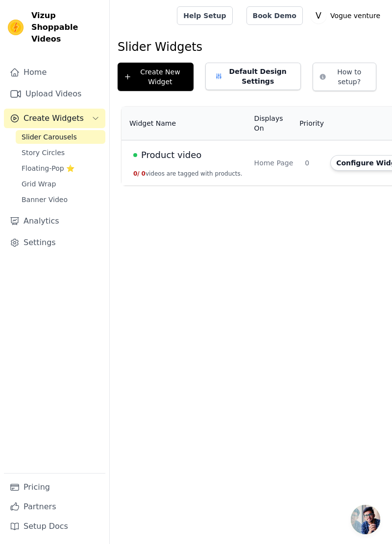
click at [350, 161] on button "Configure Widget" at bounding box center [369, 163] width 79 height 16
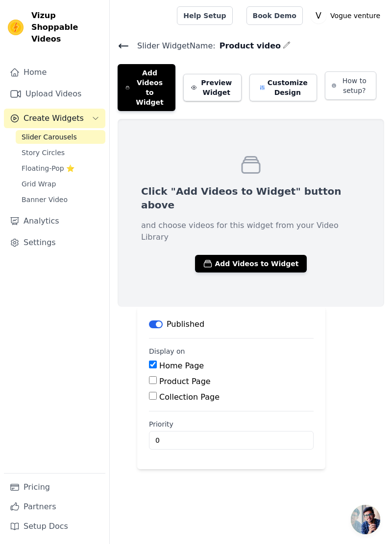
click at [275, 255] on button "Add Videos to Widget" at bounding box center [250, 264] width 111 height 18
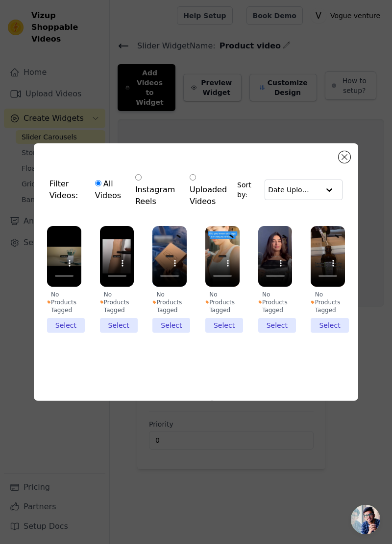
click at [334, 333] on li "No Products Tagged Select" at bounding box center [327, 279] width 34 height 107
click at [0, 0] on input "No Products Tagged Select" at bounding box center [0, 0] width 0 height 0
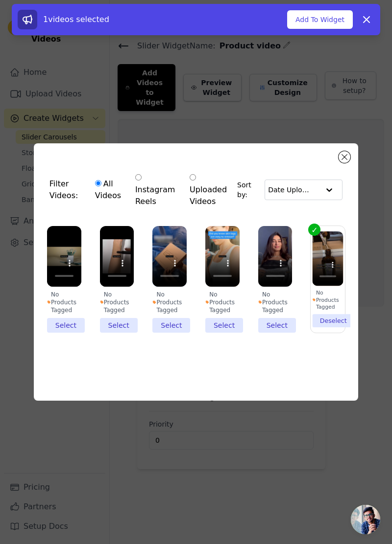
click at [282, 333] on li "No Products Tagged Select" at bounding box center [275, 279] width 34 height 107
click at [0, 0] on input "No Products Tagged Select" at bounding box center [0, 0] width 0 height 0
click at [229, 333] on li "No Products Tagged Select" at bounding box center [222, 279] width 34 height 107
click at [0, 0] on input "No Products Tagged Select" at bounding box center [0, 0] width 0 height 0
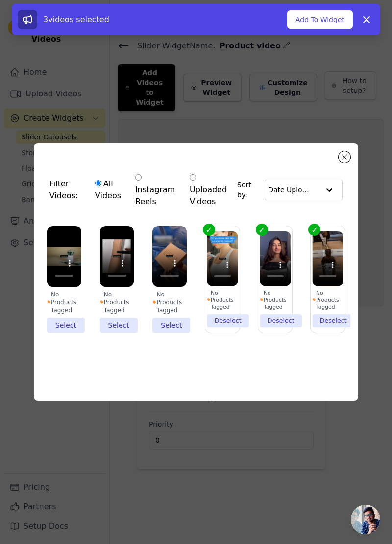
click at [183, 333] on li "No Products Tagged Select" at bounding box center [169, 279] width 34 height 107
click at [0, 0] on input "No Products Tagged Select" at bounding box center [0, 0] width 0 height 0
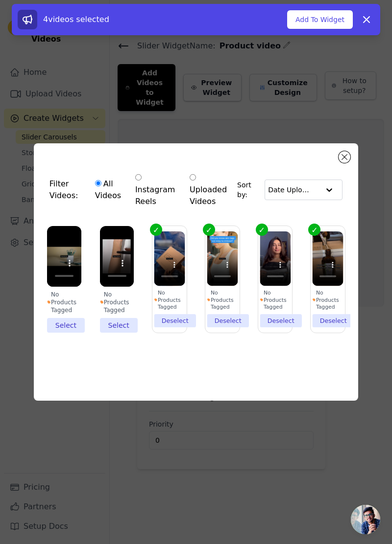
click at [120, 333] on li "No Products Tagged Select" at bounding box center [117, 279] width 34 height 107
click at [0, 0] on input "No Products Tagged Select" at bounding box center [0, 0] width 0 height 0
click at [65, 333] on li "No Products Tagged Select" at bounding box center [64, 279] width 34 height 107
click at [0, 0] on input "No Products Tagged Select" at bounding box center [0, 0] width 0 height 0
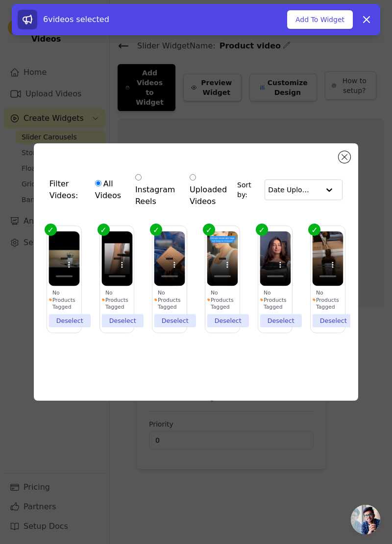
click at [333, 20] on button "Add To Widget" at bounding box center [320, 19] width 66 height 19
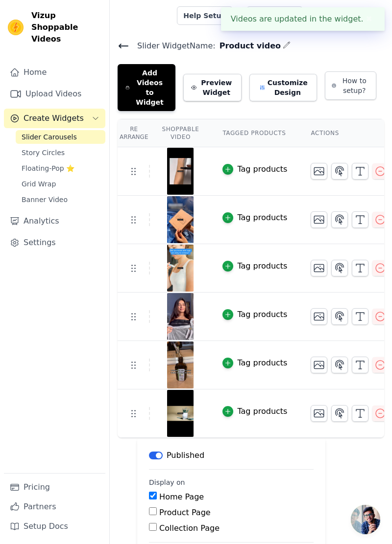
scroll to position [0, 7]
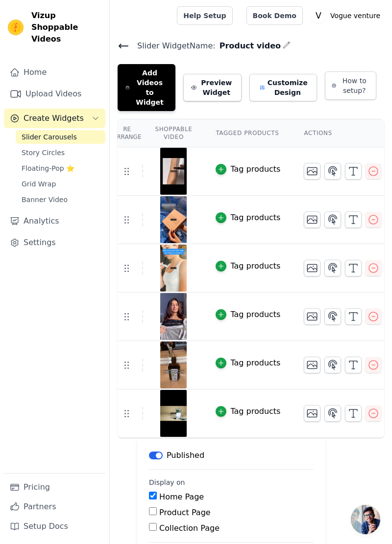
click at [67, 88] on link "Upload Videos" at bounding box center [54, 94] width 101 height 20
